Goal: Information Seeking & Learning: Compare options

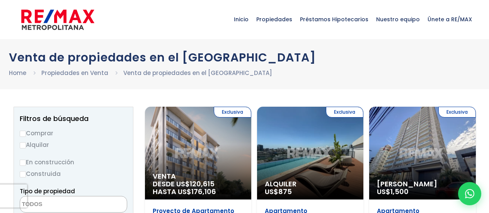
select select
click at [198, 136] on div "Exclusiva Venta DESDE US$ 120,615 HASTA US$ 176,106" at bounding box center [198, 153] width 106 height 93
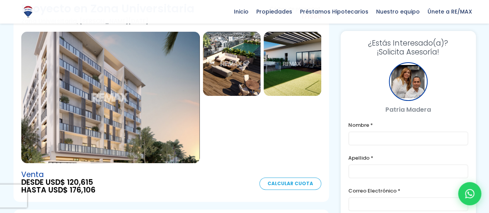
scroll to position [79, 0]
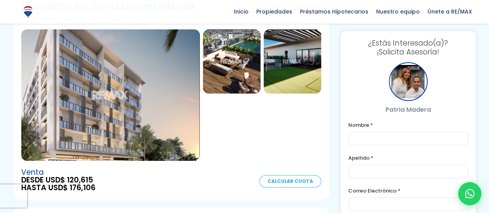
click at [153, 99] on img at bounding box center [110, 94] width 179 height 131
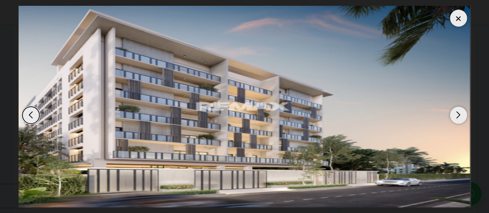
click at [461, 113] on div "Next slide" at bounding box center [458, 115] width 17 height 17
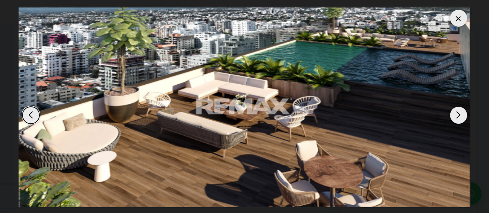
click at [461, 113] on div "Next slide" at bounding box center [458, 115] width 17 height 17
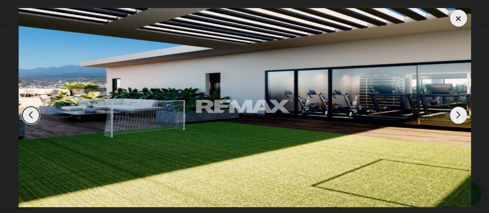
click at [461, 113] on div "Next slide" at bounding box center [458, 115] width 17 height 17
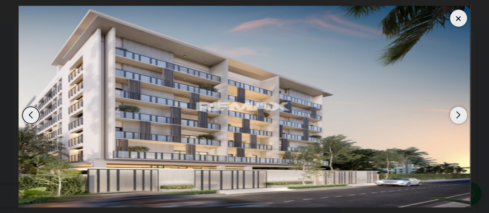
click at [461, 113] on div "Next slide" at bounding box center [458, 115] width 17 height 17
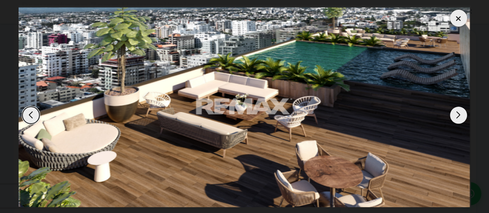
click at [461, 113] on div "Next slide" at bounding box center [458, 115] width 17 height 17
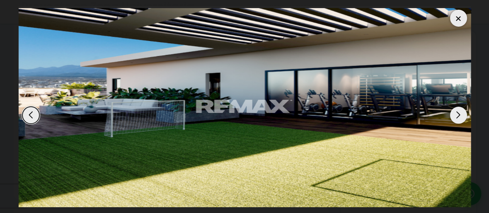
click at [459, 16] on div at bounding box center [458, 18] width 17 height 17
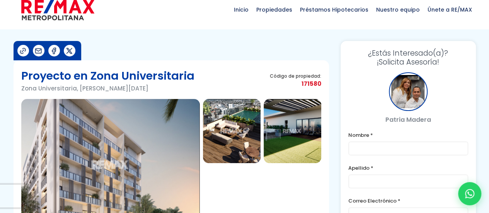
scroll to position [0, 0]
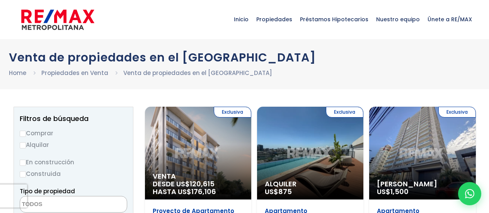
select select
click at [23, 132] on input "Comprar" at bounding box center [23, 134] width 6 height 6
radio input "true"
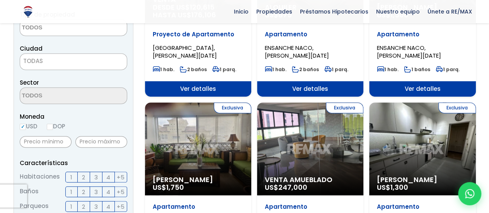
scroll to position [171, 0]
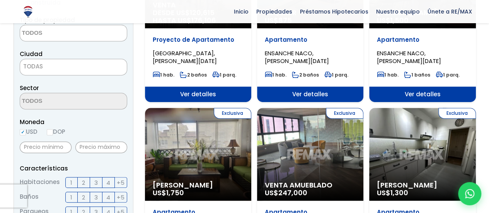
click at [70, 64] on span "TODAS" at bounding box center [73, 66] width 107 height 11
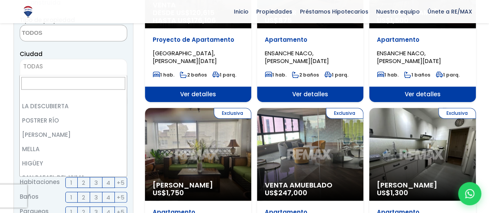
scroll to position [842, 0]
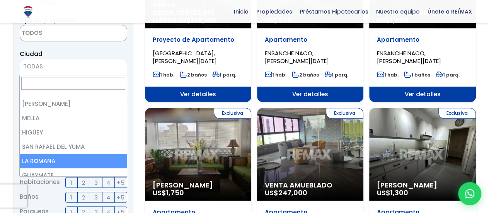
select select "60"
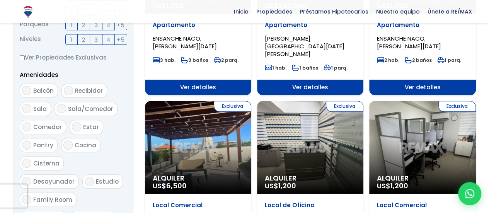
scroll to position [351, 0]
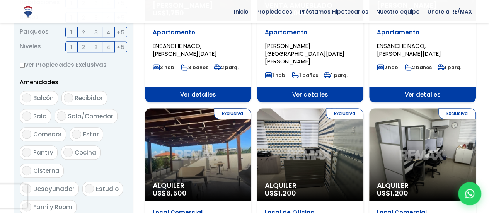
click at [25, 99] on input "Balcón" at bounding box center [26, 97] width 9 height 9
checkbox input "true"
click at [27, 115] on input "Sala" at bounding box center [26, 115] width 9 height 9
checkbox input "true"
click at [64, 114] on input "Sala/Comedor" at bounding box center [61, 115] width 9 height 9
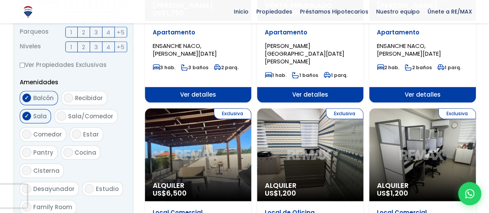
checkbox input "true"
drag, startPoint x: 26, startPoint y: 132, endPoint x: 66, endPoint y: 150, distance: 44.7
click at [66, 150] on ul "Balcón Recibidor Sala Sala/Comedor Comedor Estar Pantry Cocina" at bounding box center [74, 162] width 108 height 143
click at [66, 150] on input "Cocina" at bounding box center [67, 152] width 9 height 9
checkbox input "true"
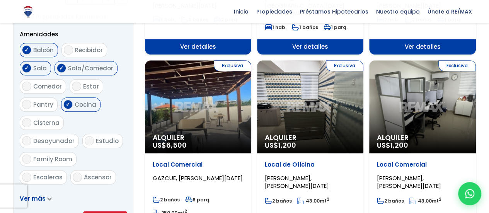
scroll to position [397, 0]
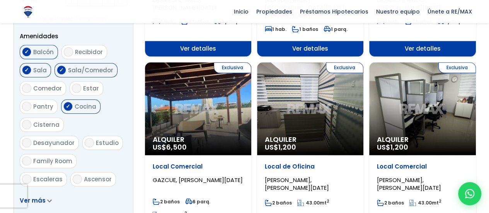
click at [28, 174] on input "Escaleras" at bounding box center [26, 178] width 9 height 9
checkbox input "true"
click at [28, 193] on input "Terraza techada" at bounding box center [26, 197] width 9 height 9
checkbox input "true"
click at [75, 174] on input "Ascensor" at bounding box center [77, 178] width 9 height 9
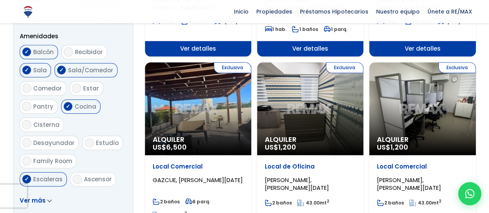
checkbox input "true"
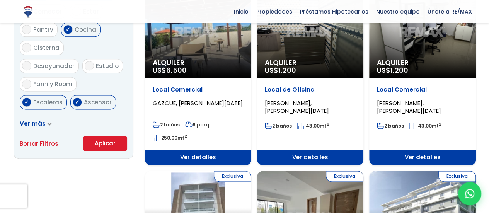
scroll to position [483, 0]
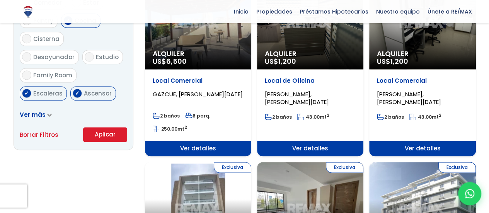
click at [110, 134] on button "Aplicar" at bounding box center [105, 134] width 44 height 15
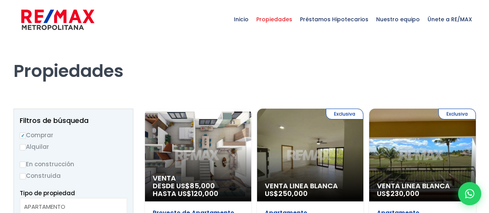
select select
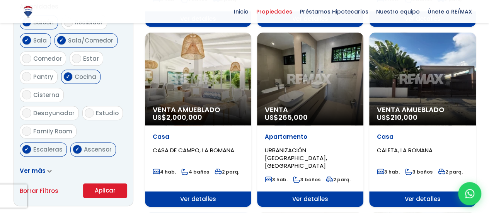
scroll to position [418, 0]
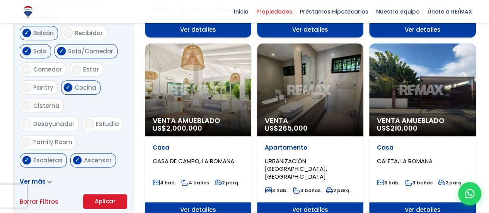
click at [417, 81] on div "Venta Amueblado US$ 210,000" at bounding box center [422, 89] width 106 height 93
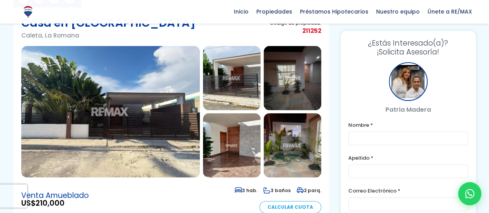
scroll to position [61, 0]
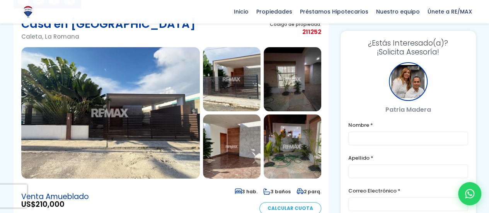
click at [153, 119] on img at bounding box center [110, 112] width 179 height 131
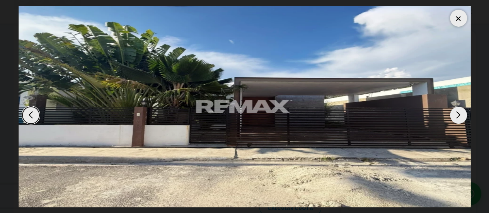
click at [458, 115] on div "Next slide" at bounding box center [458, 115] width 17 height 17
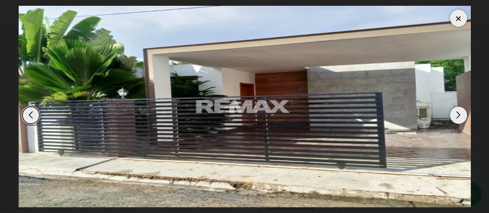
click at [458, 115] on div "Next slide" at bounding box center [458, 115] width 17 height 17
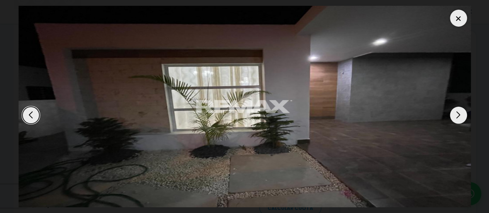
click at [458, 115] on div "Next slide" at bounding box center [458, 115] width 17 height 17
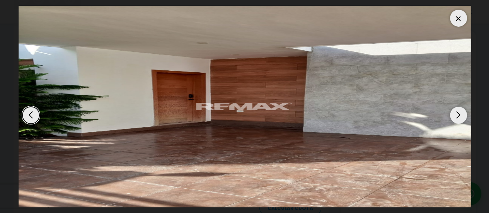
click at [458, 115] on div "Next slide" at bounding box center [458, 115] width 17 height 17
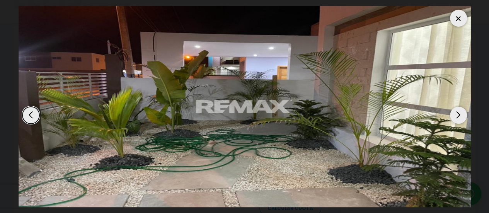
click at [458, 115] on div "Next slide" at bounding box center [458, 115] width 17 height 17
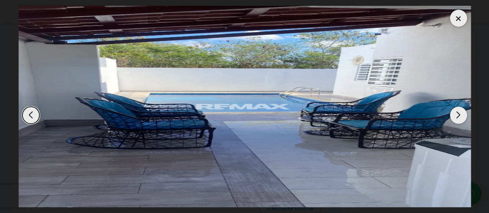
click at [458, 115] on div "Next slide" at bounding box center [458, 115] width 17 height 17
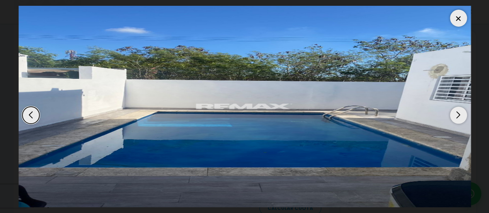
click at [458, 115] on div "Next slide" at bounding box center [458, 115] width 17 height 17
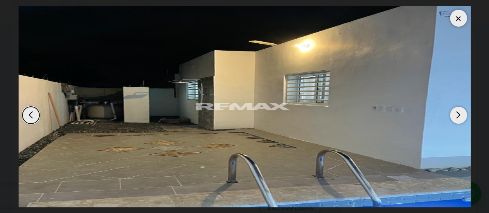
click at [458, 115] on div "Next slide" at bounding box center [458, 115] width 17 height 17
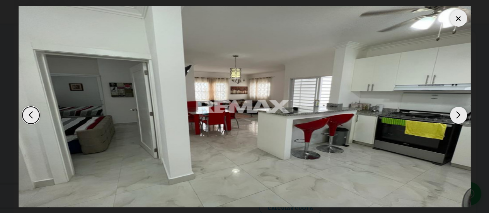
click at [458, 115] on div "Next slide" at bounding box center [458, 115] width 17 height 17
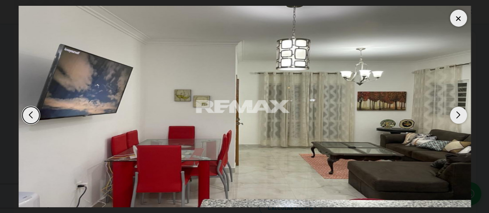
click at [458, 115] on div "Next slide" at bounding box center [458, 115] width 17 height 17
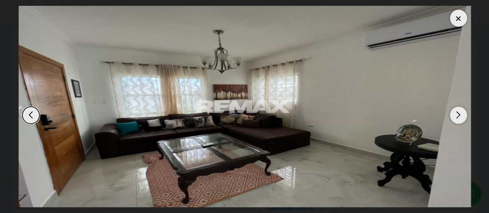
click at [458, 115] on div "Next slide" at bounding box center [458, 115] width 17 height 17
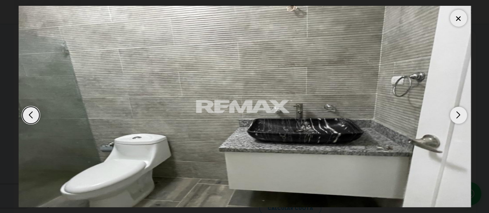
click at [458, 115] on div "Next slide" at bounding box center [458, 115] width 17 height 17
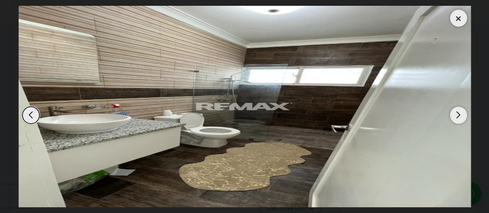
click at [458, 113] on div "Next slide" at bounding box center [458, 115] width 17 height 17
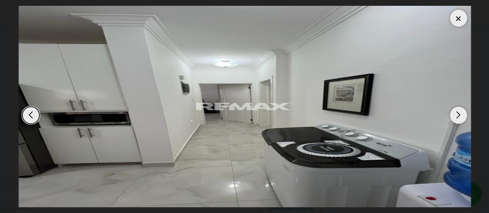
click at [459, 17] on div at bounding box center [458, 18] width 17 height 17
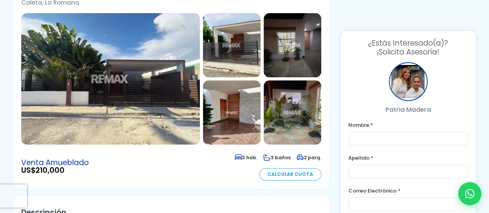
scroll to position [0, 0]
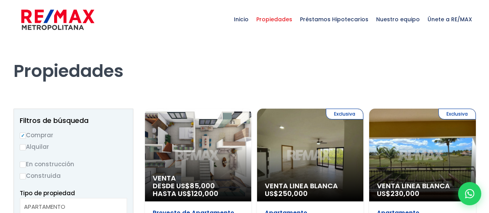
select select
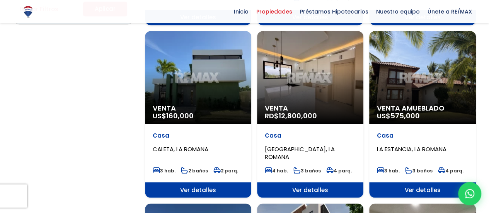
scroll to position [619, 0]
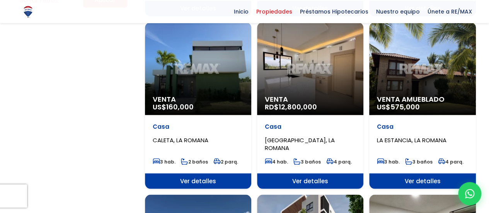
click at [199, 65] on div "Venta US$ 160,000" at bounding box center [198, 68] width 106 height 93
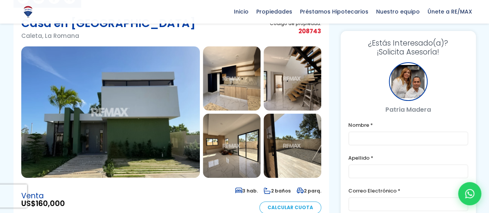
scroll to position [63, 0]
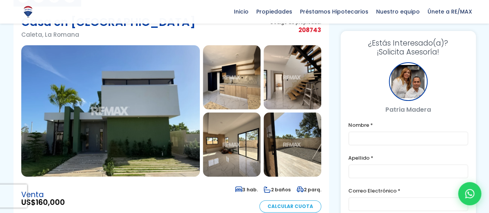
click at [159, 106] on img at bounding box center [110, 110] width 179 height 131
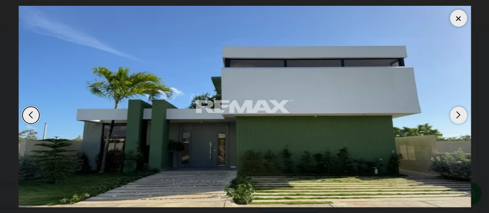
click at [459, 114] on div "Next slide" at bounding box center [458, 115] width 17 height 17
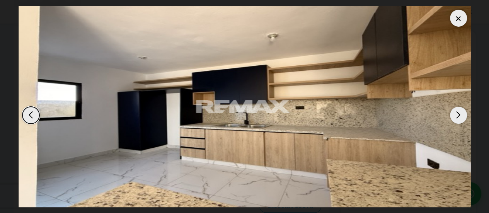
click at [459, 114] on div "Next slide" at bounding box center [458, 115] width 17 height 17
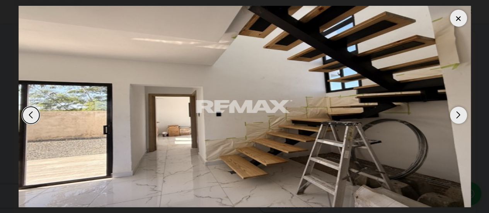
click at [459, 114] on div "Next slide" at bounding box center [458, 115] width 17 height 17
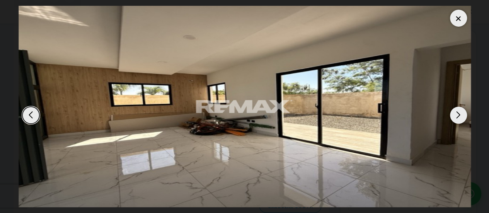
click at [459, 114] on div "Next slide" at bounding box center [458, 115] width 17 height 17
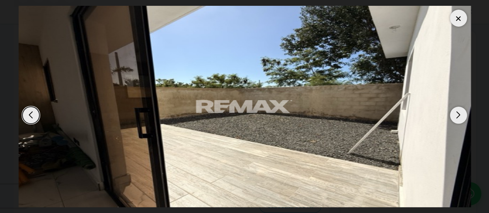
click at [459, 114] on div "Next slide" at bounding box center [458, 115] width 17 height 17
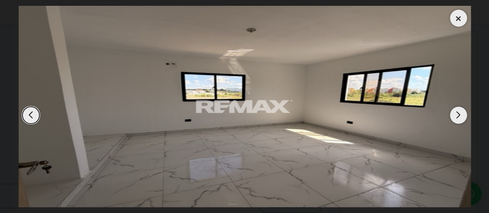
click at [459, 114] on div "Next slide" at bounding box center [458, 115] width 17 height 17
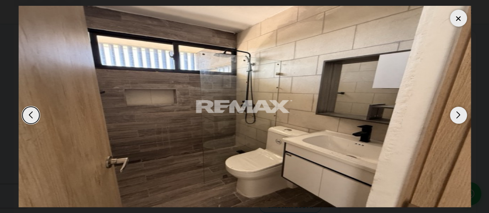
click at [459, 114] on div "Next slide" at bounding box center [458, 115] width 17 height 17
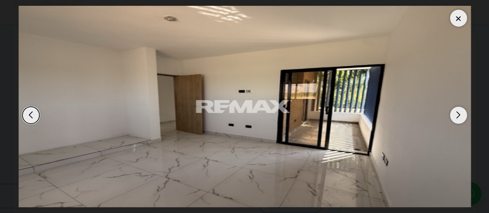
click at [459, 114] on div "Next slide" at bounding box center [458, 115] width 17 height 17
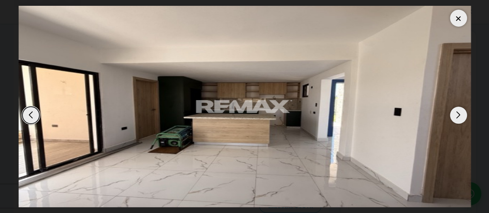
click at [459, 114] on div "Next slide" at bounding box center [458, 115] width 17 height 17
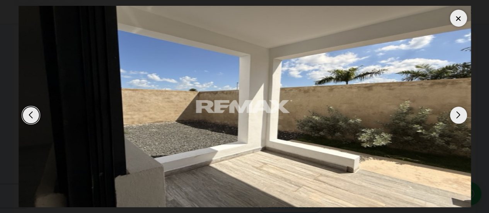
click at [459, 114] on div "Next slide" at bounding box center [458, 115] width 17 height 17
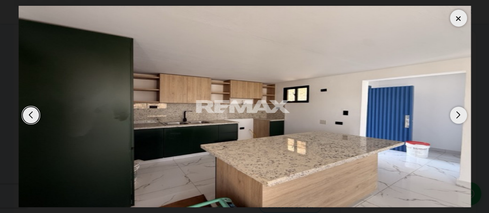
click at [456, 18] on div at bounding box center [458, 18] width 17 height 17
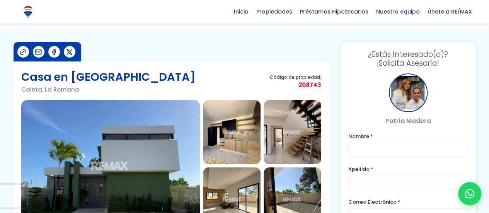
scroll to position [0, 0]
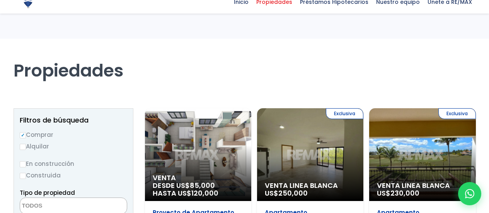
select select
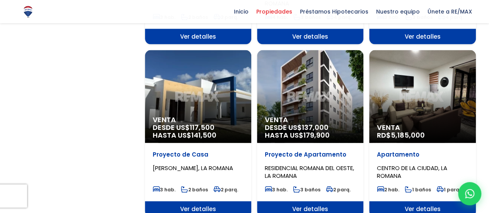
scroll to position [771, 0]
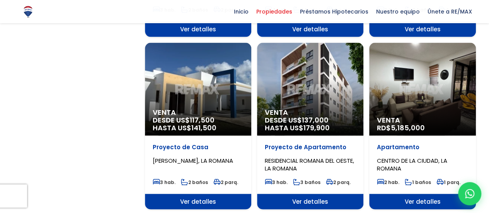
click at [204, 81] on div "Venta DESDE US$ 117,500 HASTA US$ 141,500" at bounding box center [198, 89] width 106 height 93
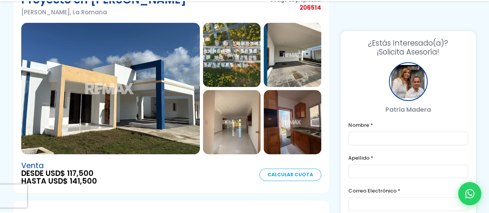
scroll to position [89, 0]
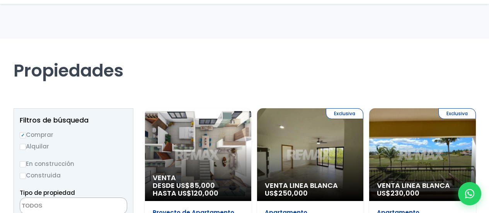
select select
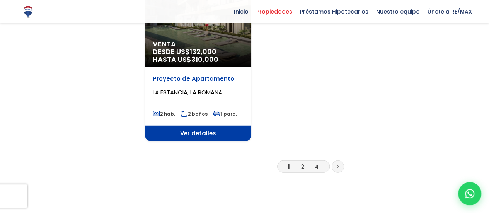
scroll to position [1010, 0]
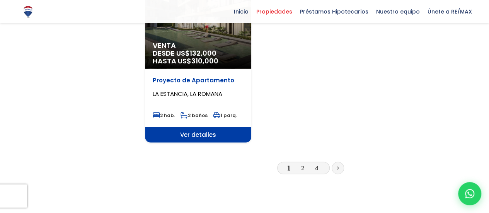
click at [337, 166] on icon at bounding box center [338, 168] width 2 height 4
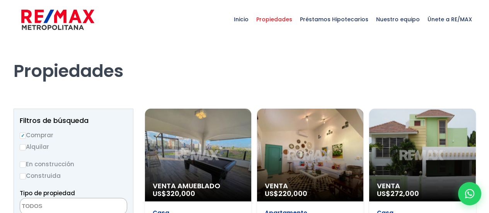
select select
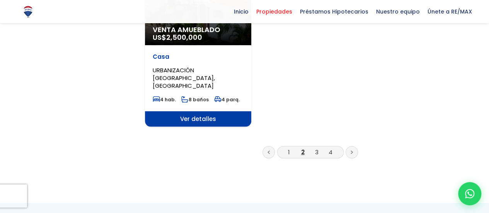
scroll to position [1066, 0]
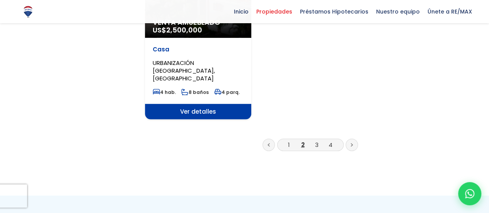
click at [352, 144] on icon at bounding box center [352, 145] width 2 height 3
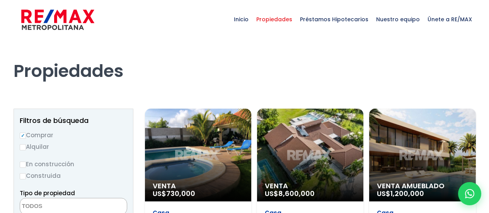
select select
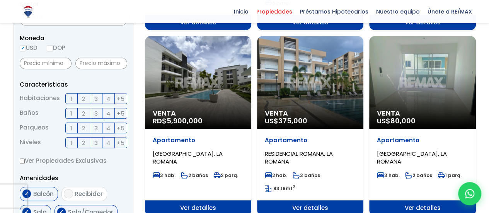
scroll to position [262, 0]
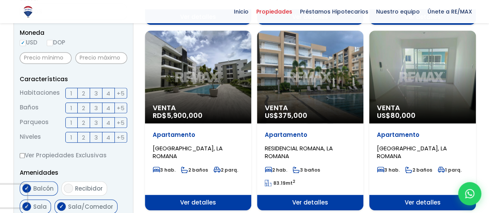
click at [421, 65] on div "Venta US$ 80,000" at bounding box center [422, 77] width 106 height 93
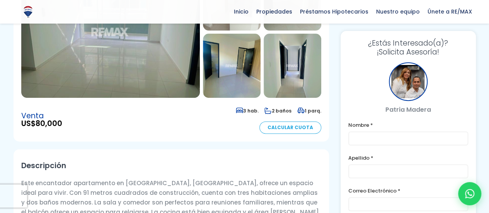
scroll to position [46, 0]
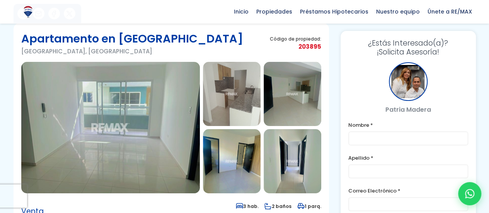
click at [137, 116] on img at bounding box center [110, 127] width 179 height 131
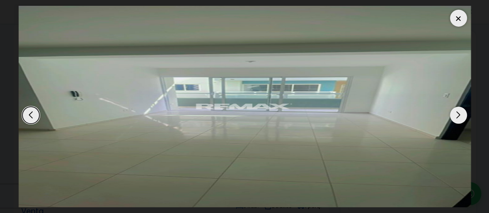
click at [458, 115] on div "Next slide" at bounding box center [458, 115] width 17 height 17
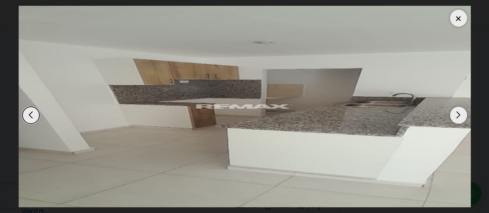
click at [458, 115] on div "Next slide" at bounding box center [458, 115] width 17 height 17
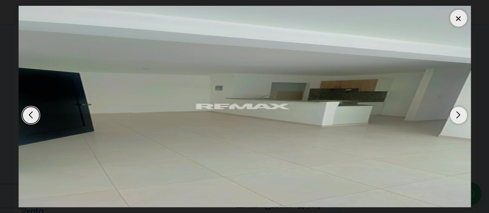
click at [458, 115] on div "Next slide" at bounding box center [458, 115] width 17 height 17
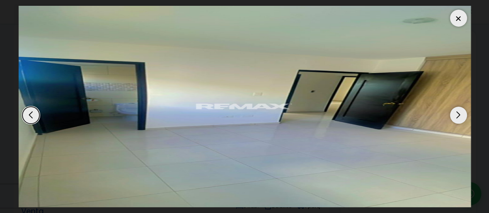
click at [458, 115] on div "Next slide" at bounding box center [458, 115] width 17 height 17
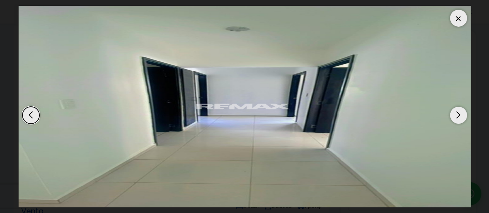
click at [458, 115] on div "Next slide" at bounding box center [458, 115] width 17 height 17
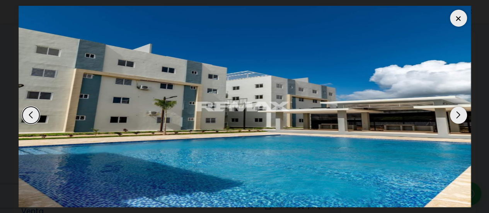
click at [458, 115] on div "Next slide" at bounding box center [458, 115] width 17 height 17
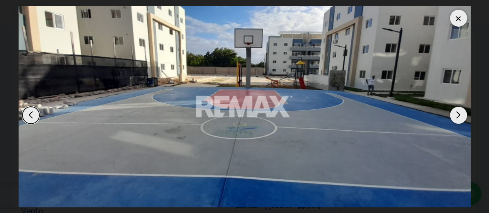
click at [458, 115] on div "Next slide" at bounding box center [458, 115] width 17 height 17
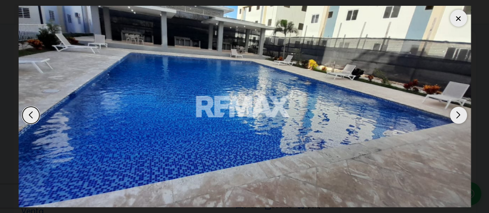
click at [458, 115] on div "Next slide" at bounding box center [458, 115] width 17 height 17
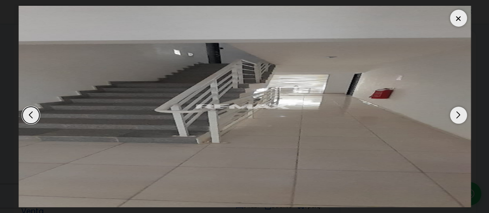
click at [458, 115] on div "Next slide" at bounding box center [458, 115] width 17 height 17
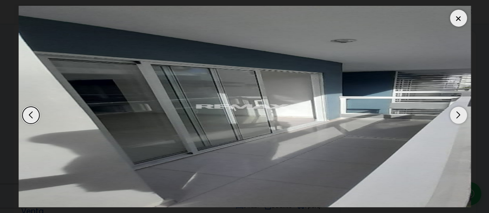
click at [458, 115] on div "Next slide" at bounding box center [458, 115] width 17 height 17
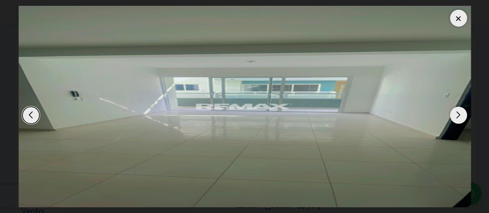
click at [458, 115] on div "Next slide" at bounding box center [458, 115] width 17 height 17
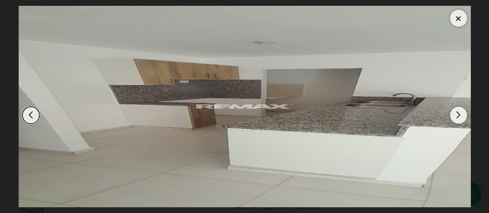
click at [461, 18] on div at bounding box center [458, 18] width 17 height 17
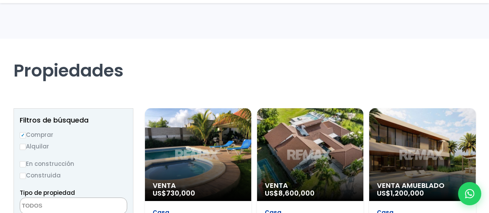
select select
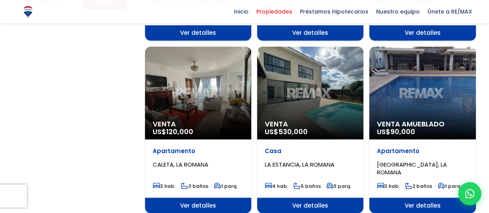
scroll to position [618, 0]
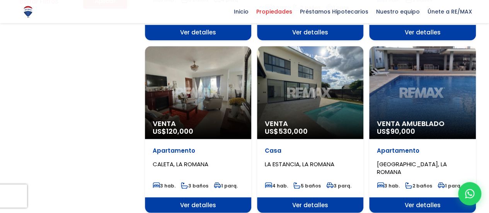
click at [187, 63] on div "Venta US$ 120,000" at bounding box center [198, 92] width 106 height 93
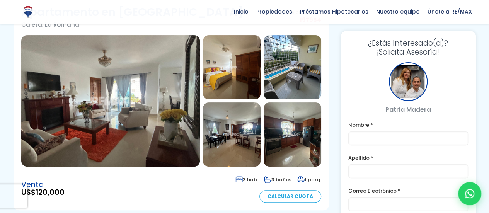
scroll to position [63, 0]
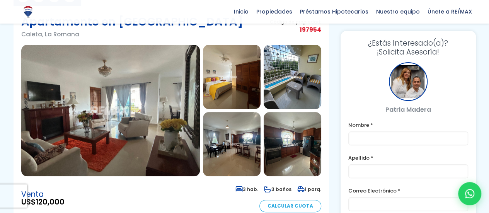
click at [154, 113] on img at bounding box center [110, 110] width 179 height 131
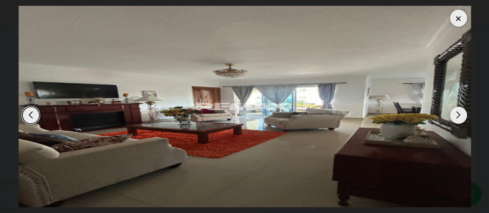
click at [459, 111] on div "Next slide" at bounding box center [458, 115] width 17 height 17
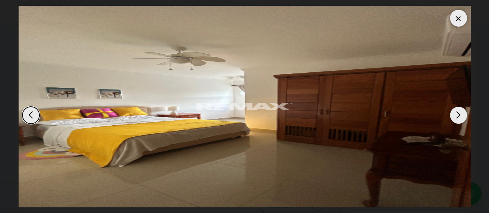
click at [459, 111] on div "Next slide" at bounding box center [458, 115] width 17 height 17
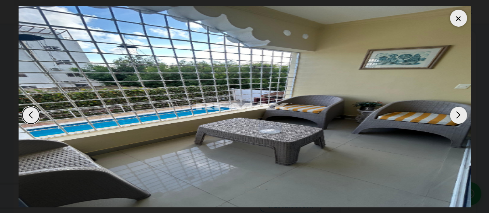
click at [459, 111] on div "Next slide" at bounding box center [458, 115] width 17 height 17
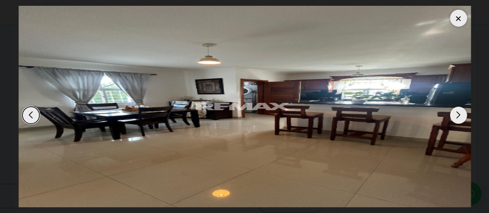
click at [459, 111] on div "Next slide" at bounding box center [458, 115] width 17 height 17
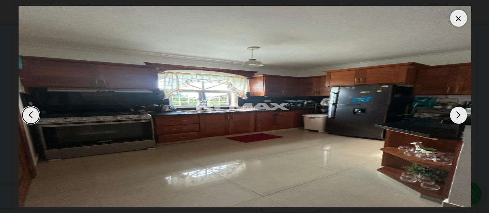
click at [458, 114] on div "Next slide" at bounding box center [458, 115] width 17 height 17
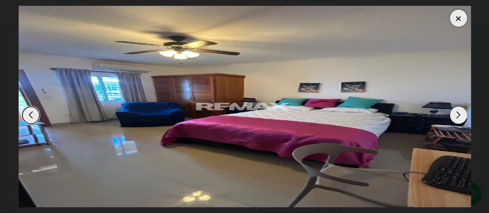
click at [458, 114] on div "Next slide" at bounding box center [458, 115] width 17 height 17
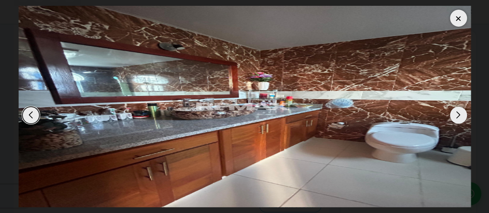
click at [458, 114] on div "Next slide" at bounding box center [458, 115] width 17 height 17
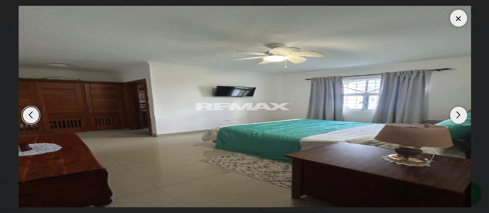
click at [458, 114] on div "Next slide" at bounding box center [458, 115] width 17 height 17
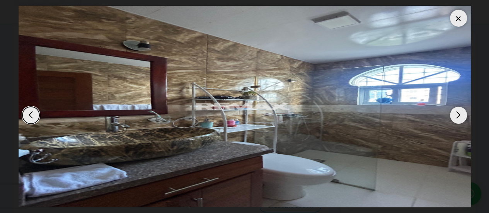
click at [458, 114] on div "Next slide" at bounding box center [458, 115] width 17 height 17
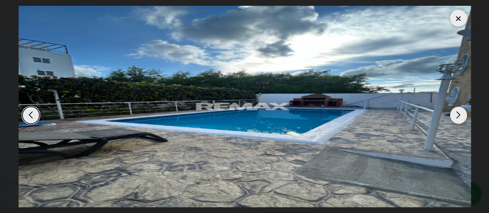
click at [458, 114] on div "Next slide" at bounding box center [458, 115] width 17 height 17
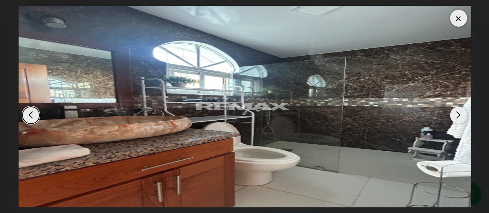
click at [458, 114] on div "Next slide" at bounding box center [458, 115] width 17 height 17
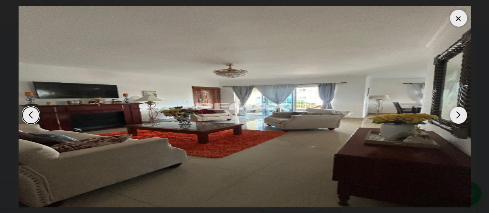
click at [457, 17] on div at bounding box center [458, 18] width 17 height 17
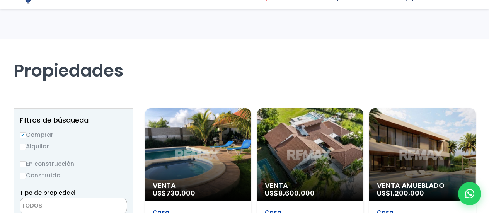
select select
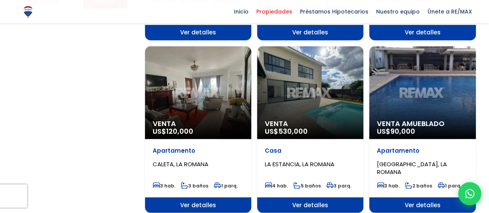
scroll to position [618, 0]
click at [419, 75] on div "Venta Amueblado US$ 90,000" at bounding box center [422, 92] width 106 height 93
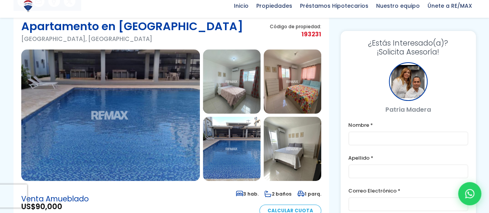
scroll to position [77, 0]
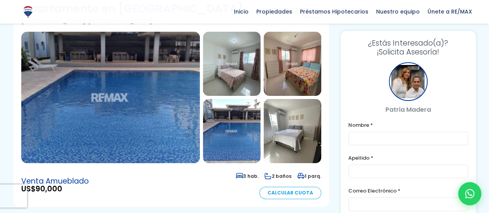
click at [121, 63] on img at bounding box center [110, 97] width 179 height 131
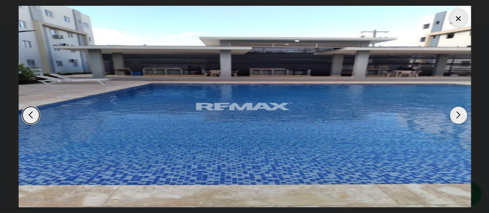
click at [454, 119] on div "Next slide" at bounding box center [458, 115] width 17 height 17
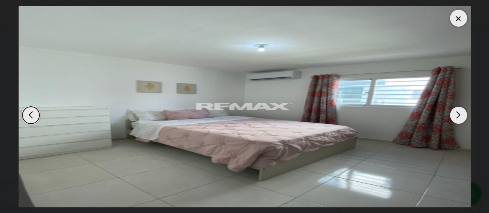
click at [454, 119] on div "Next slide" at bounding box center [458, 115] width 17 height 17
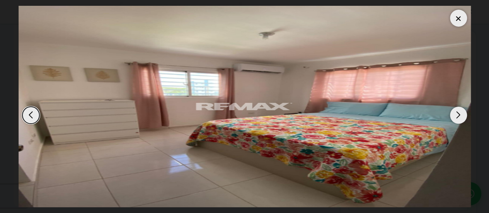
click at [454, 119] on div "Next slide" at bounding box center [458, 115] width 17 height 17
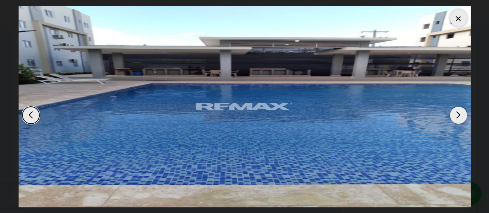
click at [454, 119] on div "Next slide" at bounding box center [458, 115] width 17 height 17
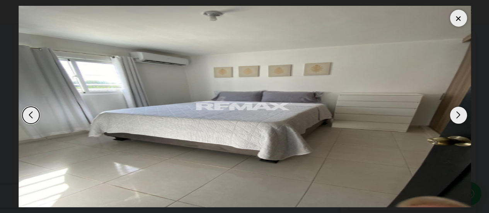
click at [454, 119] on div "Next slide" at bounding box center [458, 115] width 17 height 17
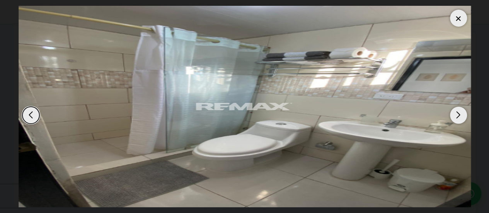
click at [454, 119] on div "Next slide" at bounding box center [458, 115] width 17 height 17
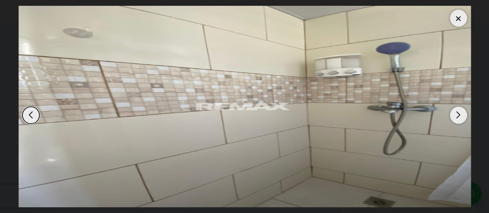
click at [454, 119] on div "Next slide" at bounding box center [458, 115] width 17 height 17
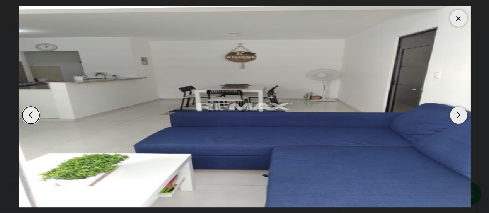
click at [454, 119] on div "Next slide" at bounding box center [458, 115] width 17 height 17
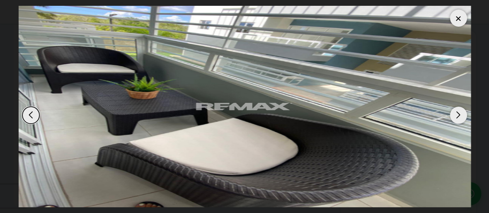
click at [458, 17] on div at bounding box center [458, 18] width 17 height 17
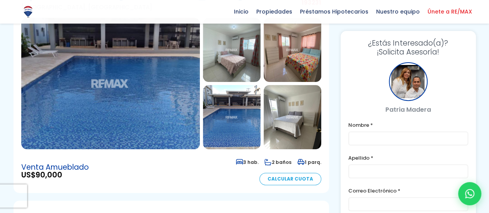
scroll to position [92, 0]
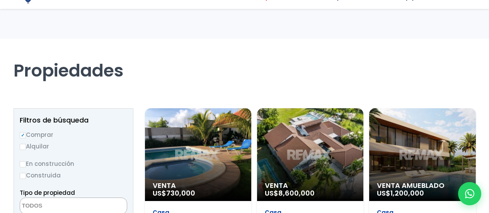
select select
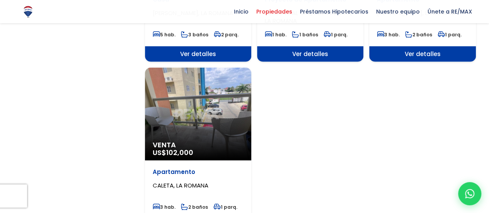
scroll to position [951, 0]
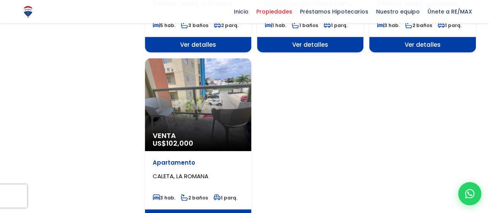
click at [210, 89] on div "Venta US$ 102,000" at bounding box center [198, 104] width 106 height 93
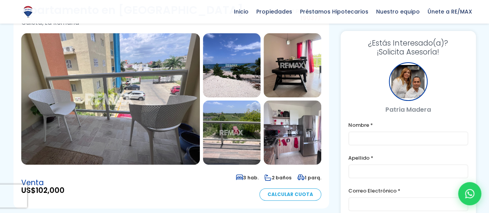
scroll to position [72, 0]
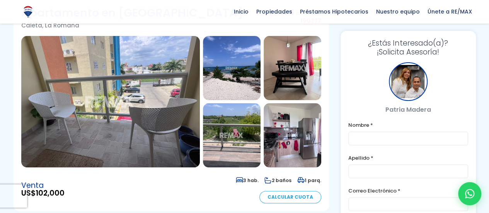
click at [96, 107] on img at bounding box center [110, 101] width 179 height 131
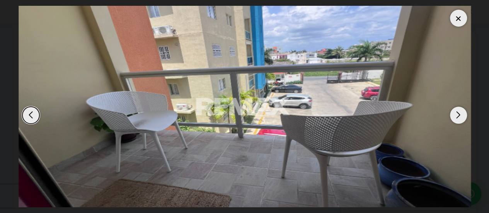
click at [462, 113] on div "Next slide" at bounding box center [458, 115] width 17 height 17
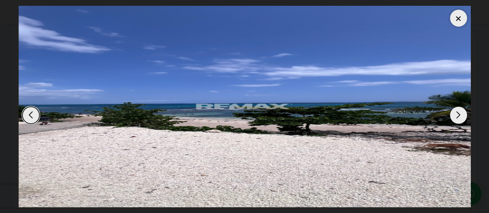
click at [462, 113] on div "Next slide" at bounding box center [458, 115] width 17 height 17
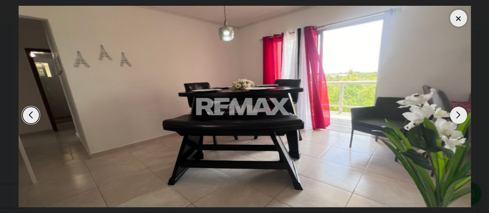
click at [462, 113] on div "Next slide" at bounding box center [458, 115] width 17 height 17
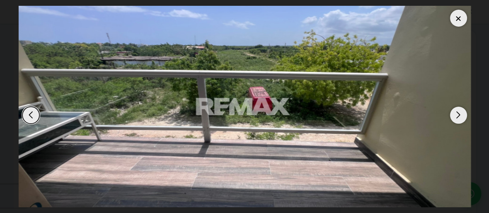
click at [462, 113] on div "Next slide" at bounding box center [458, 115] width 17 height 17
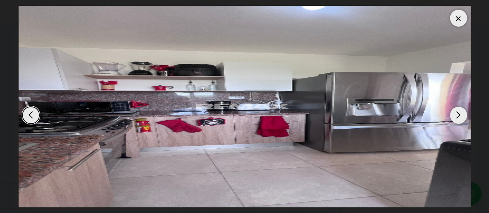
click at [462, 113] on div "Next slide" at bounding box center [458, 115] width 17 height 17
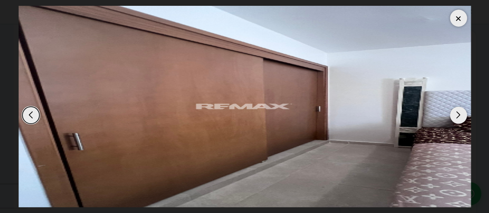
click at [462, 113] on div "Next slide" at bounding box center [458, 115] width 17 height 17
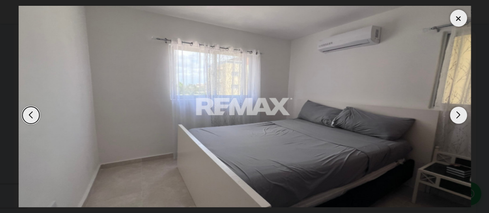
click at [462, 113] on div "Next slide" at bounding box center [458, 115] width 17 height 17
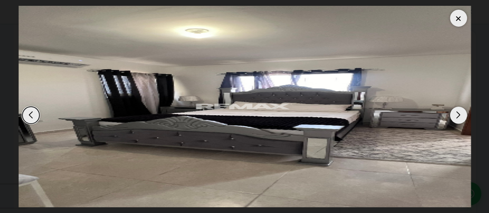
click at [462, 113] on div "Next slide" at bounding box center [458, 115] width 17 height 17
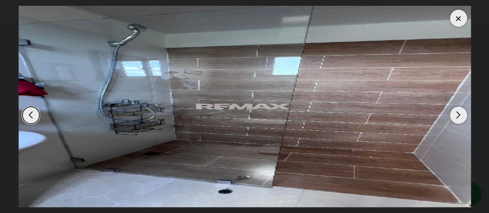
click at [462, 113] on div "Next slide" at bounding box center [458, 115] width 17 height 17
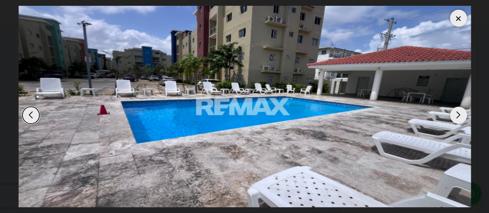
click at [455, 15] on div at bounding box center [458, 18] width 17 height 17
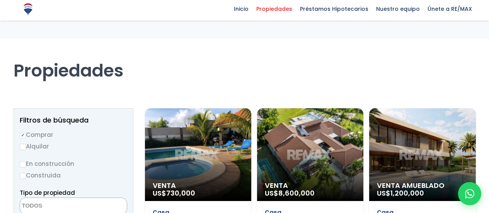
select select
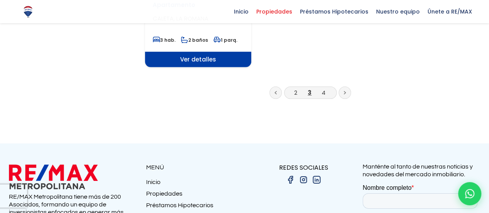
scroll to position [1105, 0]
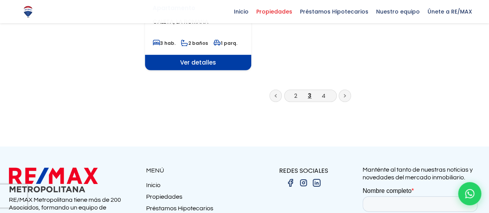
click at [345, 94] on icon at bounding box center [345, 96] width 2 height 4
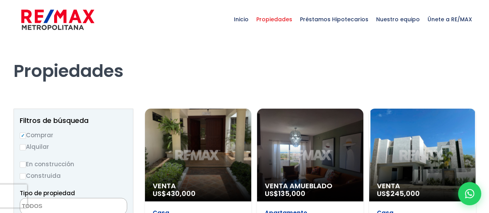
select select
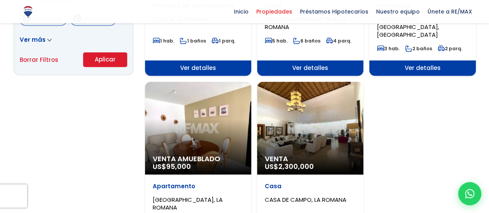
scroll to position [572, 0]
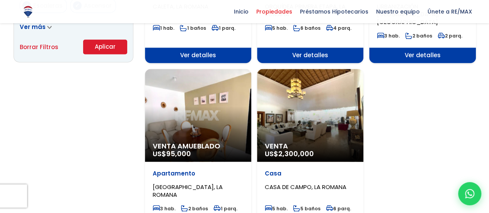
click at [196, 91] on div "Venta Amueblado US$ 95,000" at bounding box center [198, 115] width 106 height 93
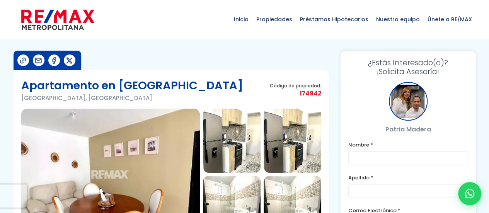
click at [134, 169] on img at bounding box center [110, 174] width 179 height 131
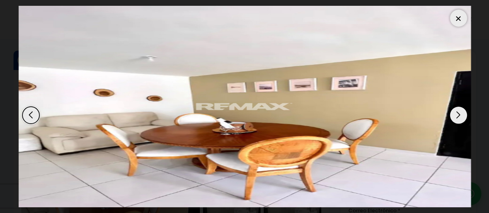
click at [457, 114] on div "Next slide" at bounding box center [458, 115] width 17 height 17
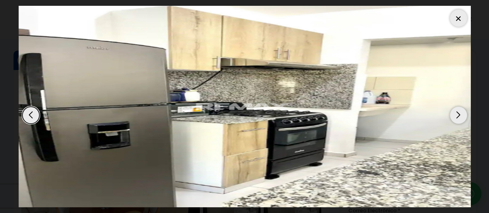
click at [457, 114] on div "Next slide" at bounding box center [458, 115] width 17 height 17
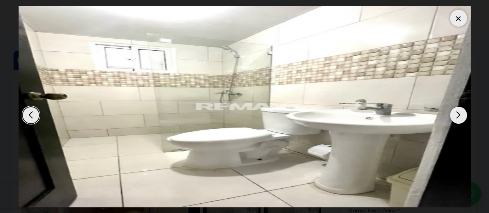
click at [457, 114] on div "Next slide" at bounding box center [458, 115] width 17 height 17
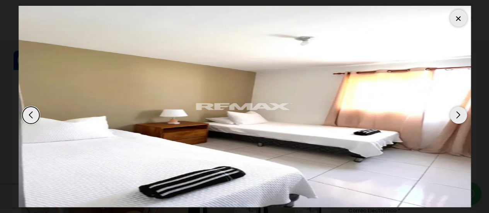
click at [457, 114] on div "Next slide" at bounding box center [458, 115] width 17 height 17
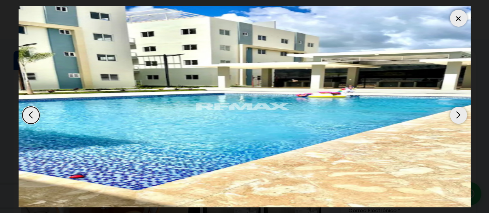
click at [457, 114] on div "Next slide" at bounding box center [458, 115] width 17 height 17
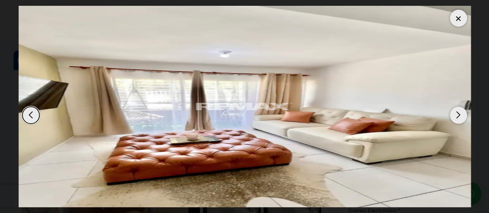
click at [457, 114] on div "Next slide" at bounding box center [458, 115] width 17 height 17
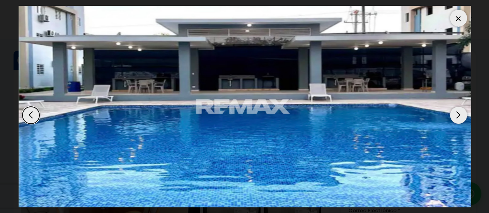
click at [457, 114] on div "Next slide" at bounding box center [458, 115] width 17 height 17
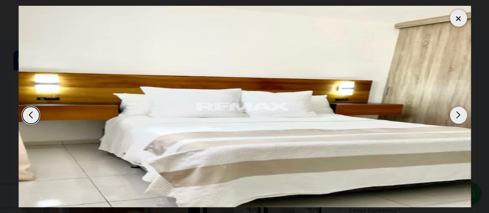
click at [457, 114] on div "Next slide" at bounding box center [458, 115] width 17 height 17
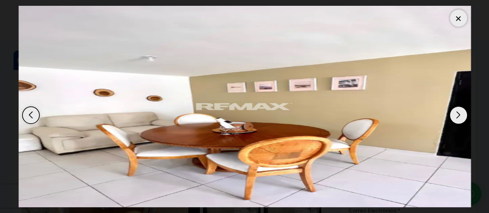
click at [457, 114] on div "Next slide" at bounding box center [458, 115] width 17 height 17
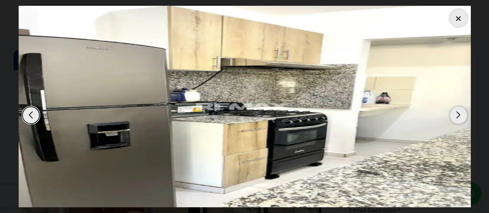
click at [455, 19] on div at bounding box center [458, 18] width 17 height 17
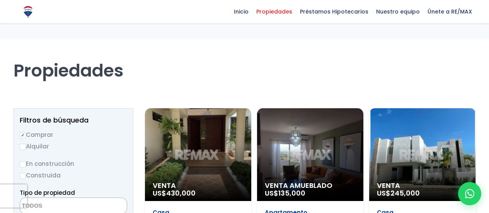
select select
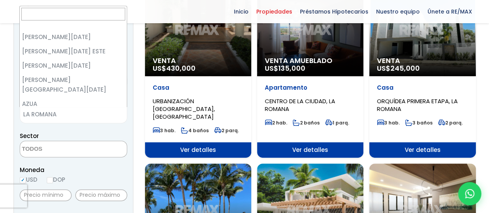
scroll to position [20, 0]
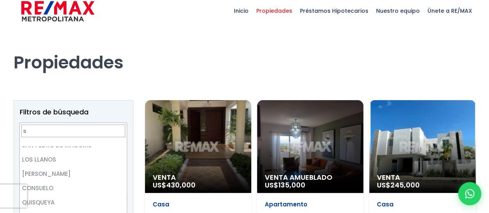
scroll to position [0, 0]
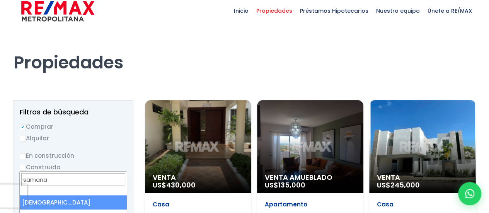
type input "samana"
select select "93"
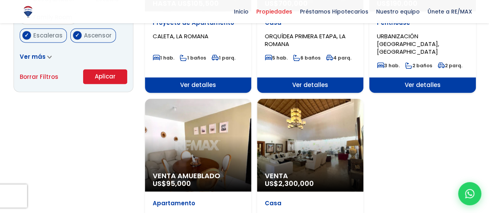
scroll to position [549, 0]
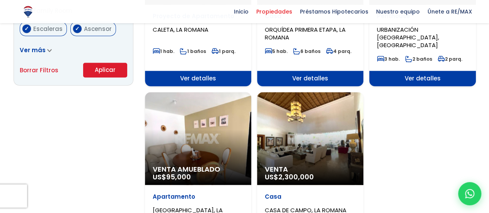
click at [94, 70] on button "Aplicar" at bounding box center [105, 70] width 44 height 15
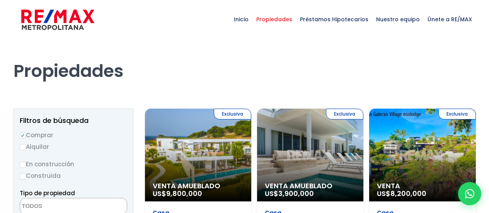
select select
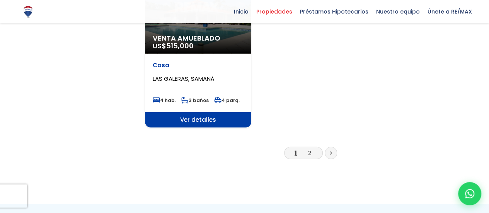
scroll to position [1075, 0]
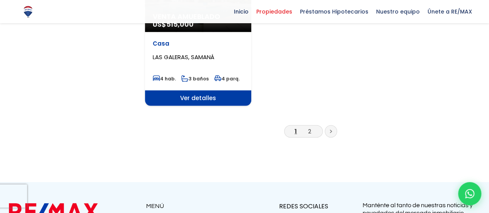
click at [328, 125] on link at bounding box center [331, 131] width 12 height 12
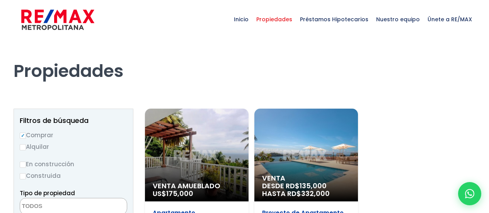
select select
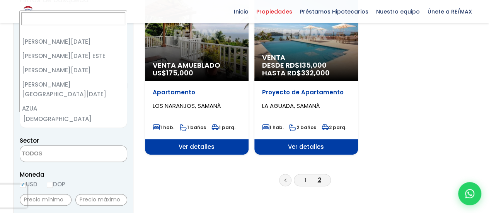
scroll to position [16, 0]
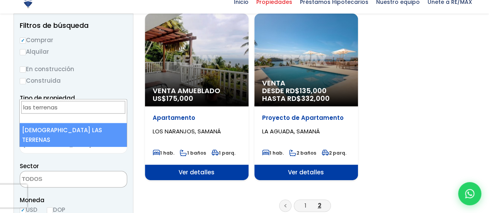
scroll to position [96, 0]
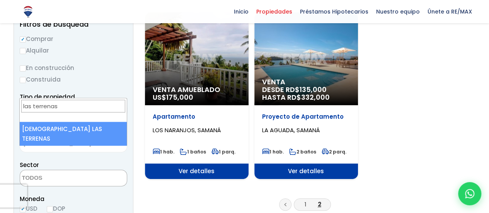
type input "las terrenas"
select select "95"
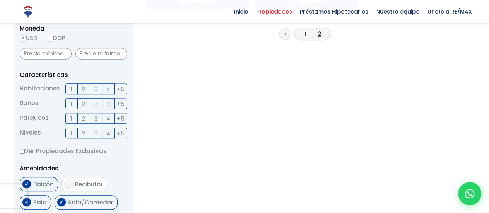
scroll to position [254, 0]
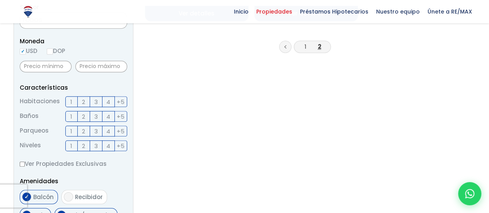
click at [98, 101] on label "3" at bounding box center [96, 101] width 12 height 11
click at [0, 0] on input "3" at bounding box center [0, 0] width 0 height 0
click at [86, 117] on label "2" at bounding box center [84, 116] width 12 height 11
click at [0, 0] on input "2" at bounding box center [0, 0] width 0 height 0
click at [71, 131] on span "1" at bounding box center [71, 131] width 2 height 10
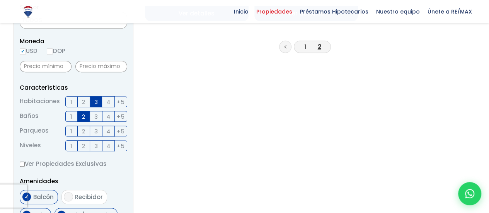
click at [0, 0] on input "1" at bounding box center [0, 0] width 0 height 0
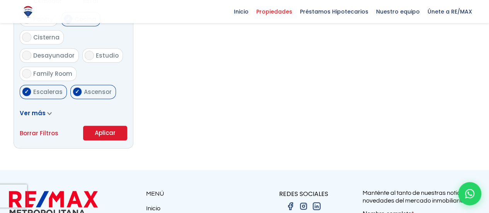
scroll to position [490, 0]
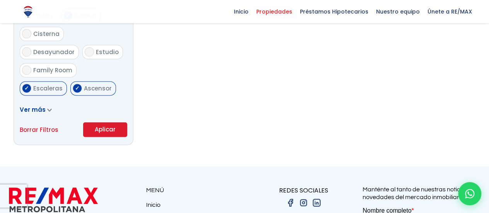
click at [110, 127] on button "Aplicar" at bounding box center [105, 129] width 44 height 15
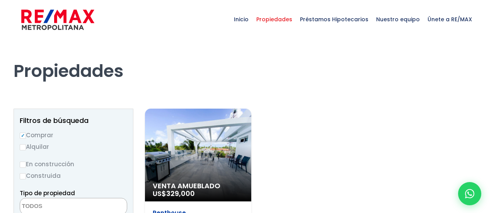
select select
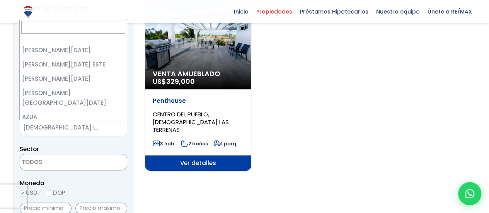
scroll to position [17, 0]
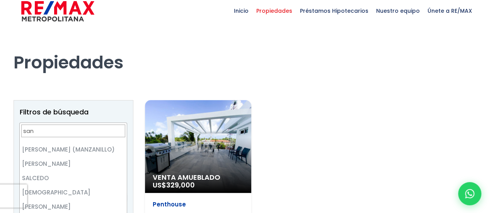
scroll to position [0, 0]
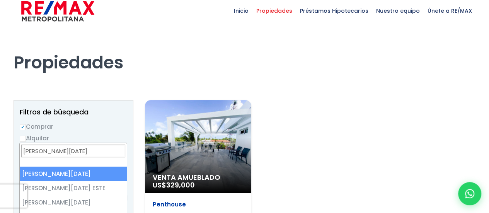
type input "[PERSON_NAME][DATE]"
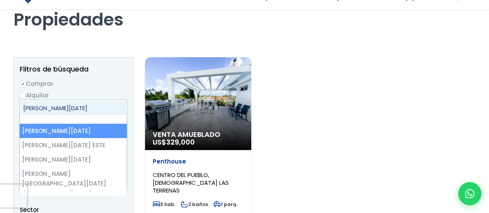
scroll to position [61, 0]
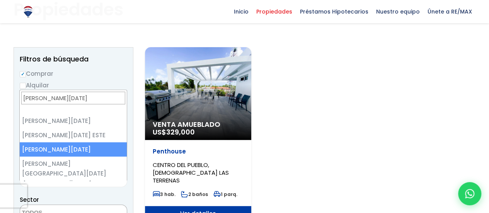
select select "149"
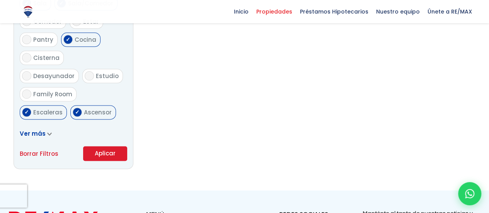
scroll to position [472, 0]
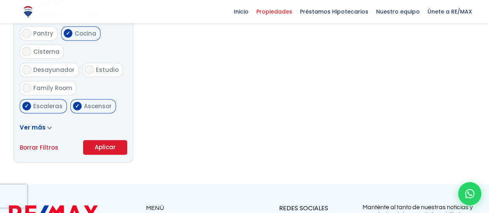
click at [99, 149] on button "Aplicar" at bounding box center [105, 147] width 44 height 15
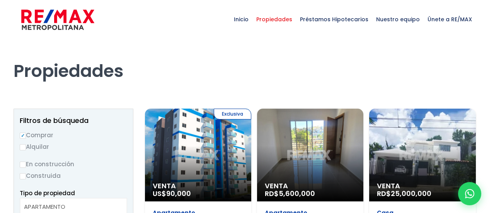
select select
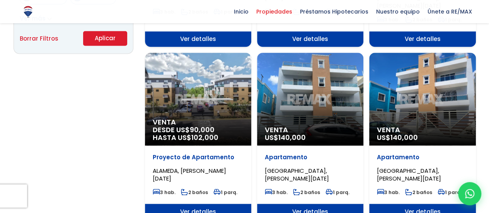
scroll to position [579, 0]
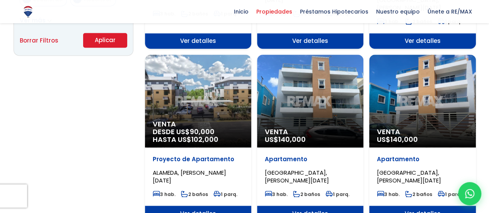
click at [329, 96] on div "Venta US$ 140,000" at bounding box center [310, 101] width 106 height 93
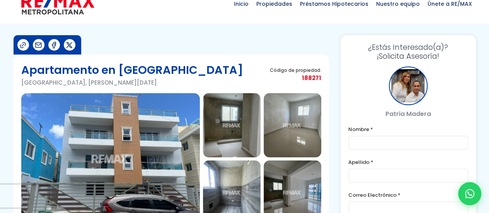
scroll to position [31, 0]
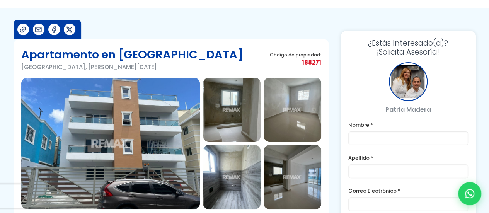
click at [118, 149] on img at bounding box center [110, 143] width 179 height 131
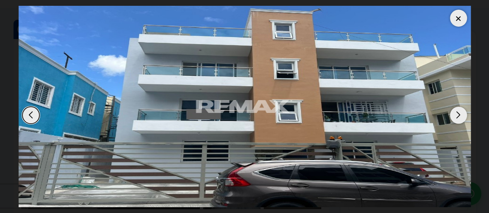
click at [458, 115] on div "Next slide" at bounding box center [458, 115] width 17 height 17
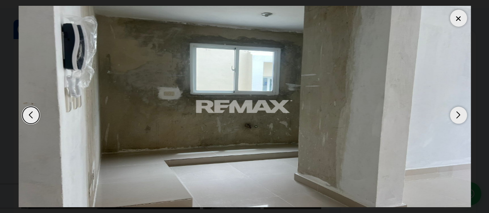
click at [458, 115] on div "Next slide" at bounding box center [458, 115] width 17 height 17
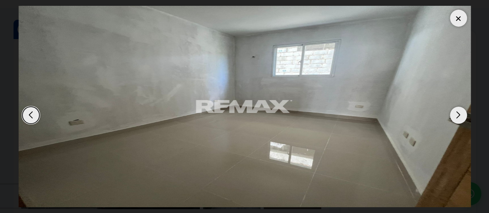
click at [458, 115] on div "Next slide" at bounding box center [458, 115] width 17 height 17
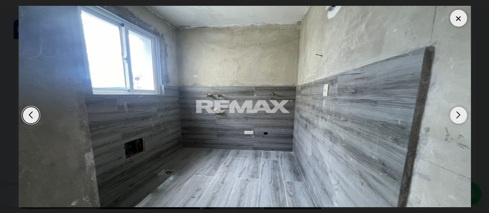
click at [458, 115] on div "Next slide" at bounding box center [458, 115] width 17 height 17
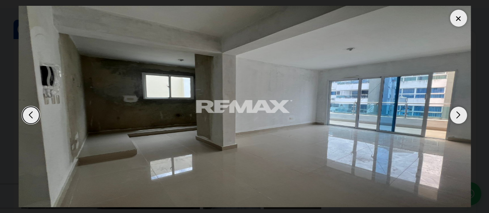
click at [458, 115] on div "Next slide" at bounding box center [458, 115] width 17 height 17
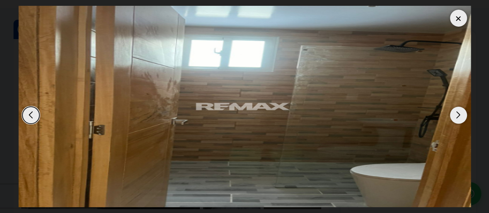
click at [458, 115] on div "Next slide" at bounding box center [458, 115] width 17 height 17
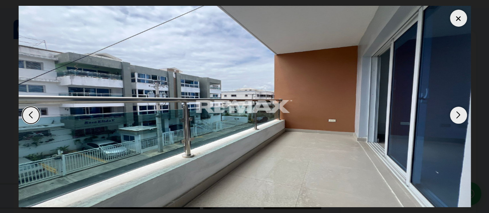
click at [458, 115] on div "Next slide" at bounding box center [458, 115] width 17 height 17
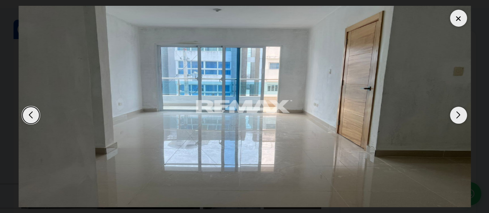
click at [458, 115] on div "Next slide" at bounding box center [458, 115] width 17 height 17
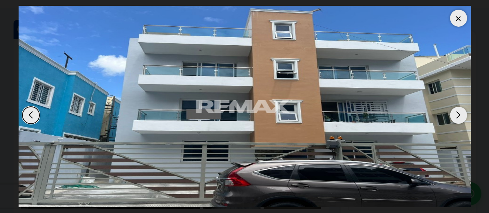
click at [458, 17] on div at bounding box center [458, 18] width 17 height 17
